Goal: Information Seeking & Learning: Learn about a topic

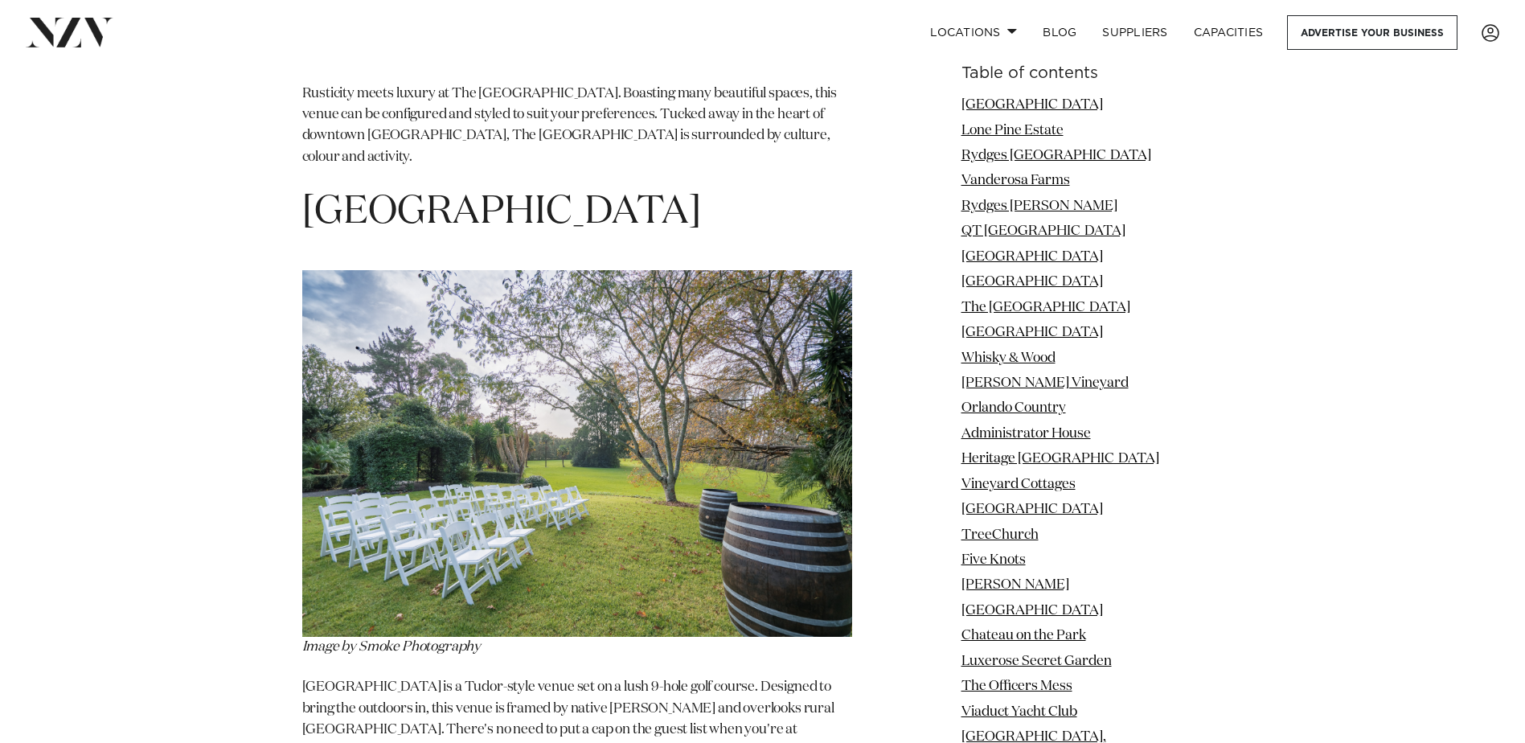
scroll to position [7395, 0]
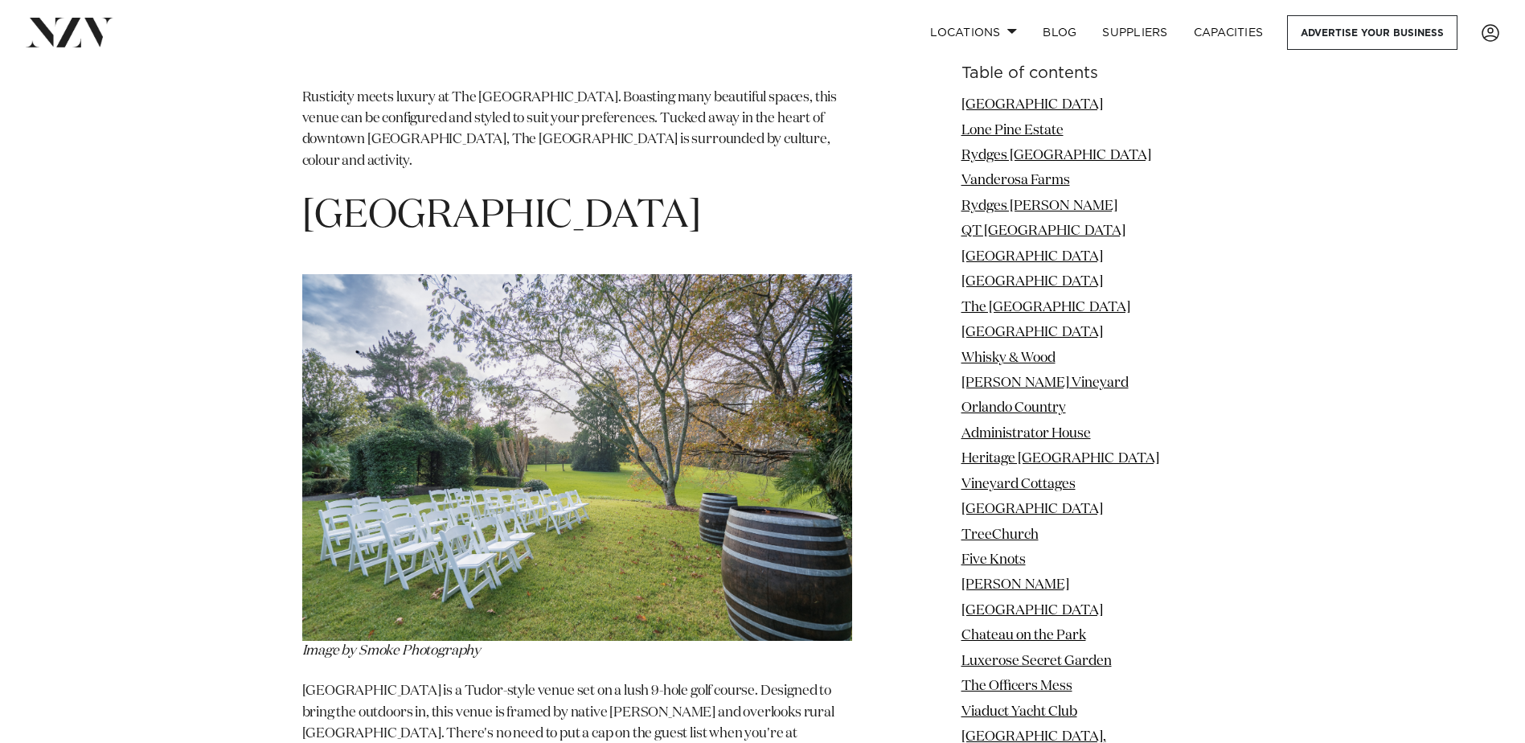
drag, startPoint x: 693, startPoint y: 120, endPoint x: 322, endPoint y: 112, distance: 371.5
click at [338, 191] on h1 "[GEOGRAPHIC_DATA]" at bounding box center [577, 216] width 550 height 51
drag, startPoint x: 322, startPoint y: 112, endPoint x: 308, endPoint y: 112, distance: 13.7
click at [309, 191] on h1 "[GEOGRAPHIC_DATA]" at bounding box center [577, 216] width 550 height 51
drag, startPoint x: 306, startPoint y: 112, endPoint x: 716, endPoint y: 128, distance: 410.3
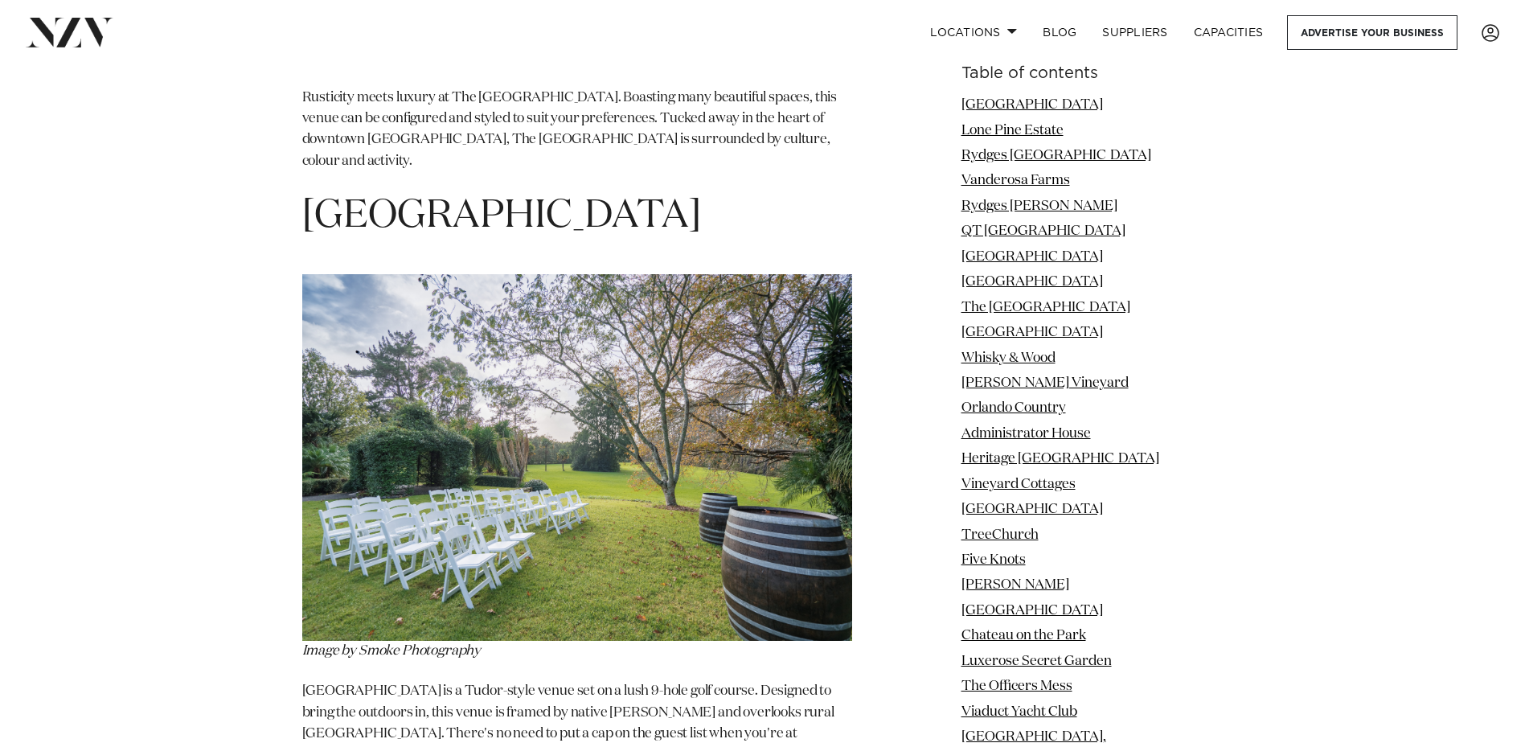
click at [716, 191] on h1 "[GEOGRAPHIC_DATA]" at bounding box center [577, 216] width 550 height 51
copy h1 "[GEOGRAPHIC_DATA]"
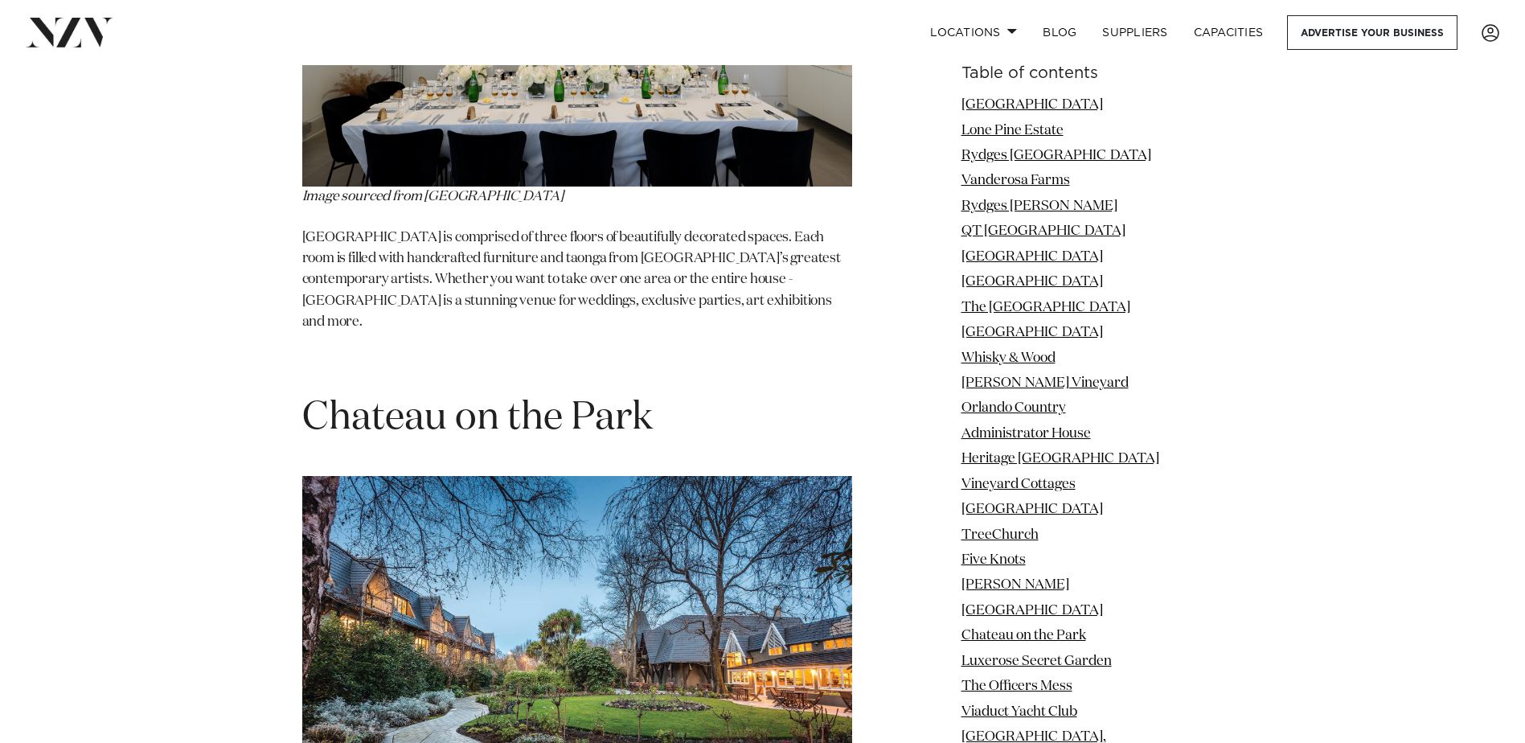
scroll to position [15112, 0]
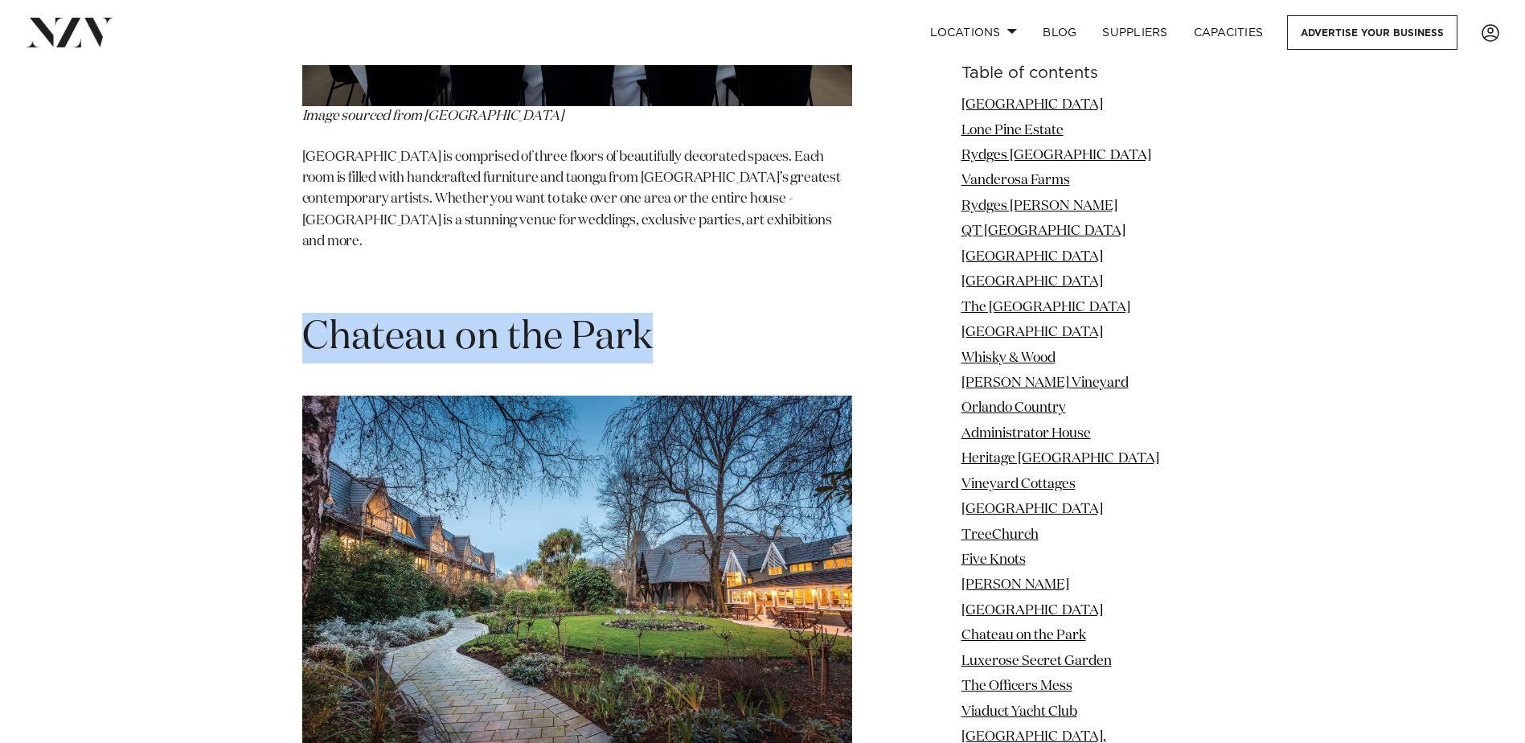
drag, startPoint x: 748, startPoint y: 136, endPoint x: 306, endPoint y: 97, distance: 443.0
copy section "Chateau on the Park"
